Goal: Register for event/course

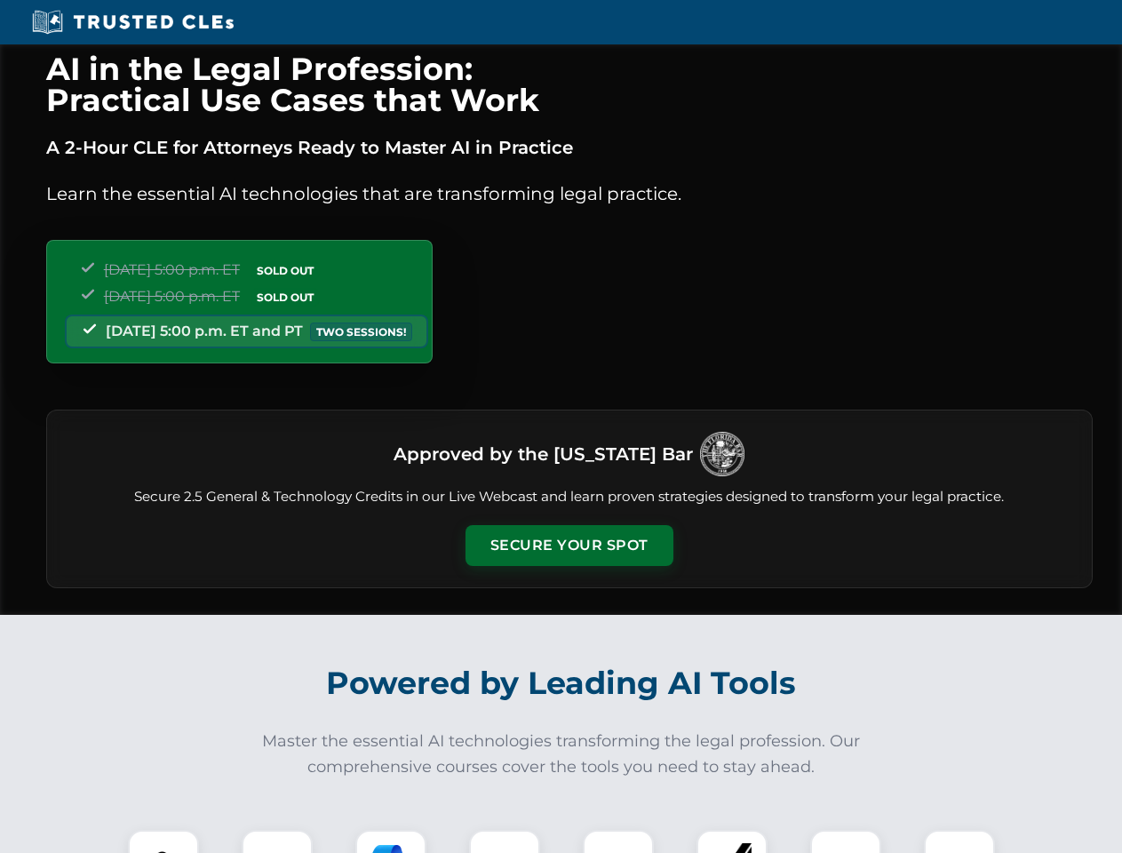
click at [569, 546] on button "Secure Your Spot" at bounding box center [570, 545] width 208 height 41
click at [163, 841] on img at bounding box center [164, 866] width 52 height 52
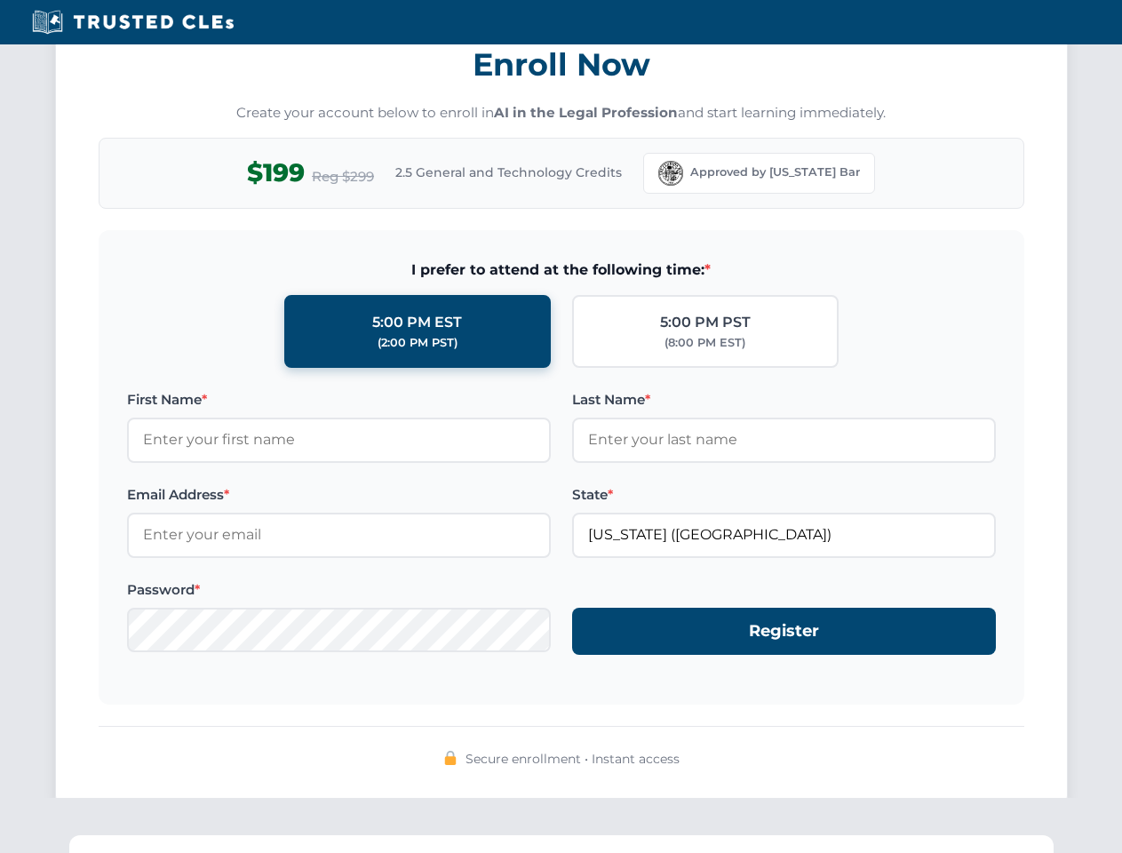
scroll to position [1744, 0]
